Goal: Navigation & Orientation: Find specific page/section

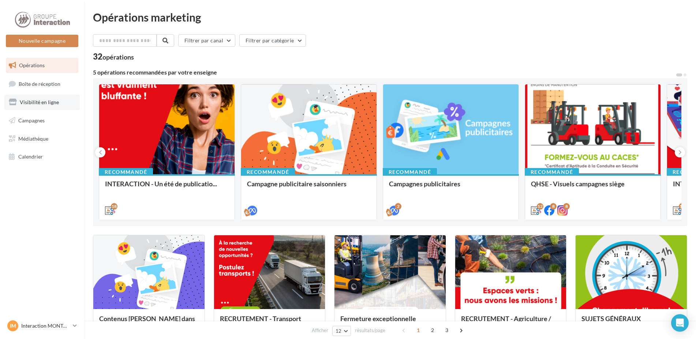
click at [38, 101] on span "Visibilité en ligne" at bounding box center [39, 102] width 39 height 6
